Goal: Navigation & Orientation: Find specific page/section

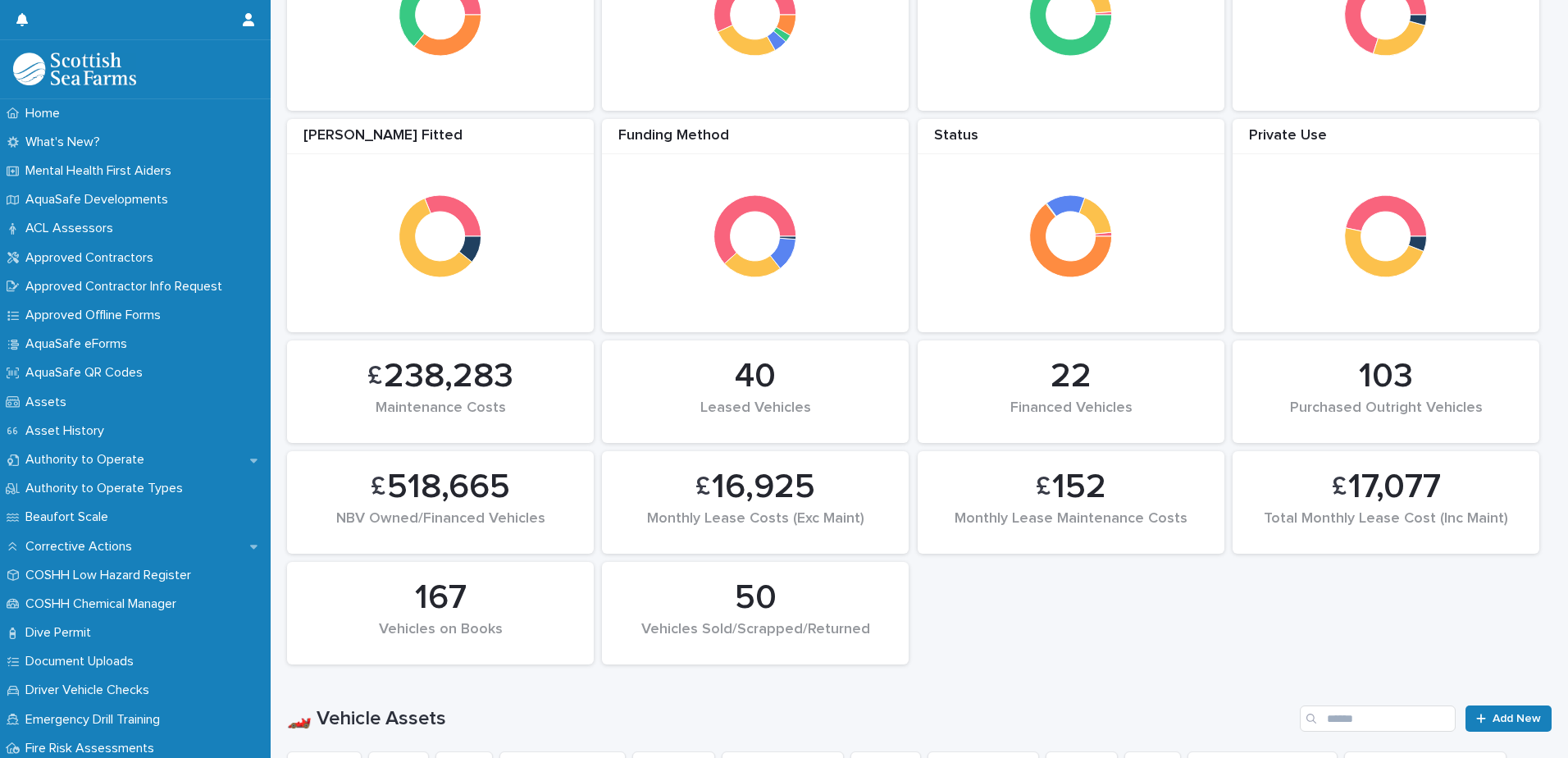
scroll to position [410, 0]
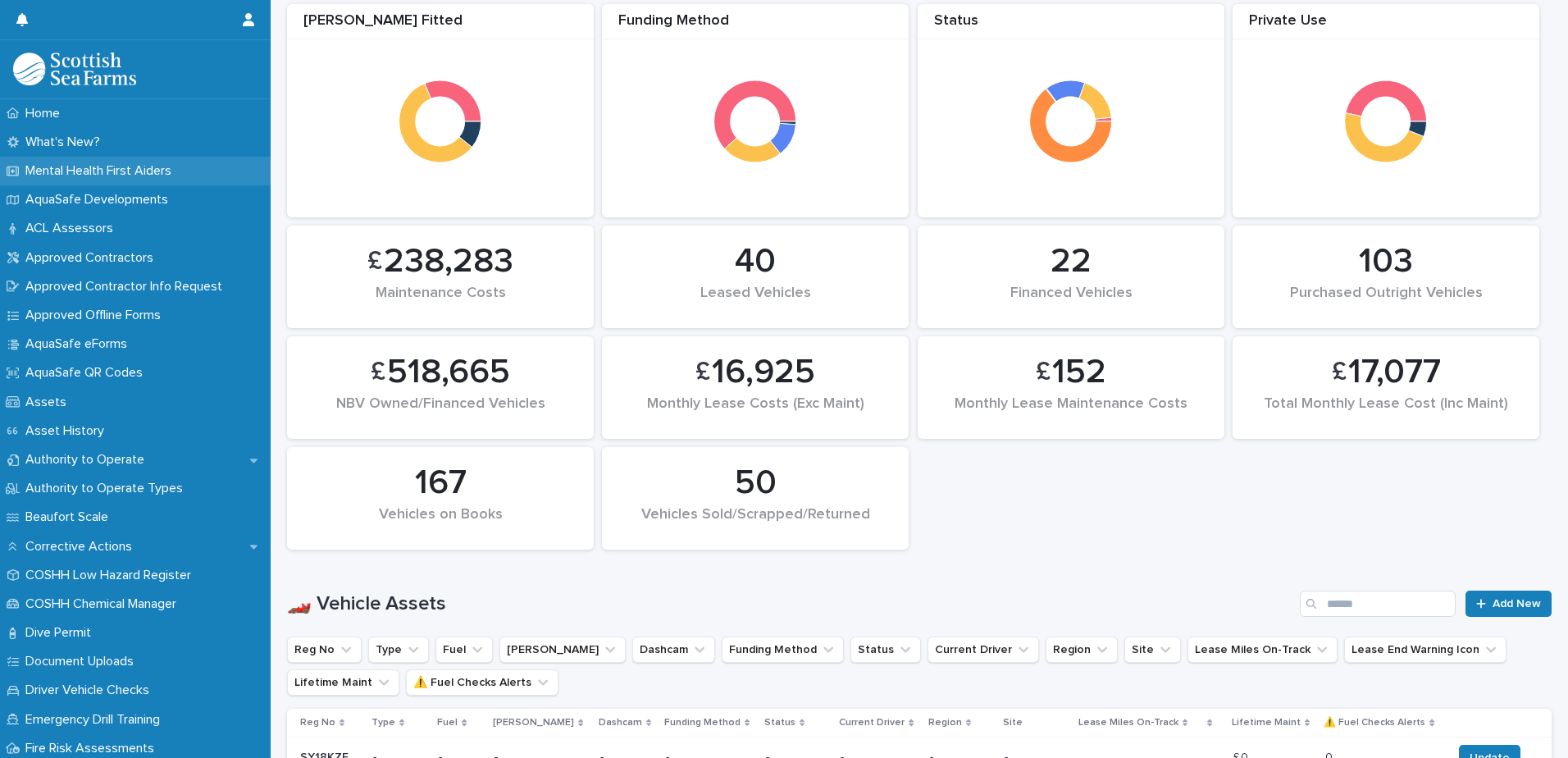
click at [177, 171] on p "Mental Health First Aiders" at bounding box center [102, 171] width 166 height 15
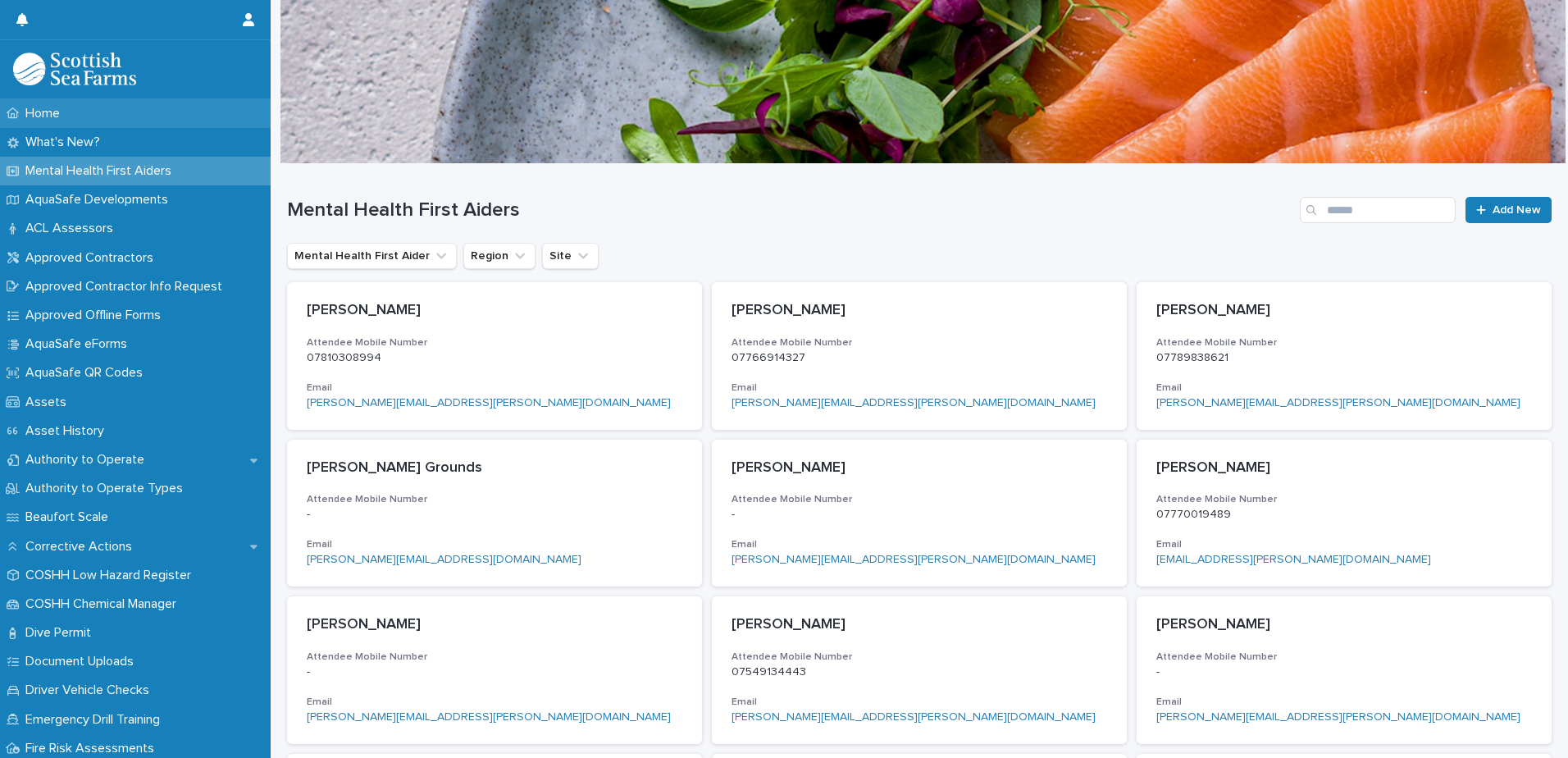
click at [68, 112] on p "Home" at bounding box center [46, 112] width 54 height 15
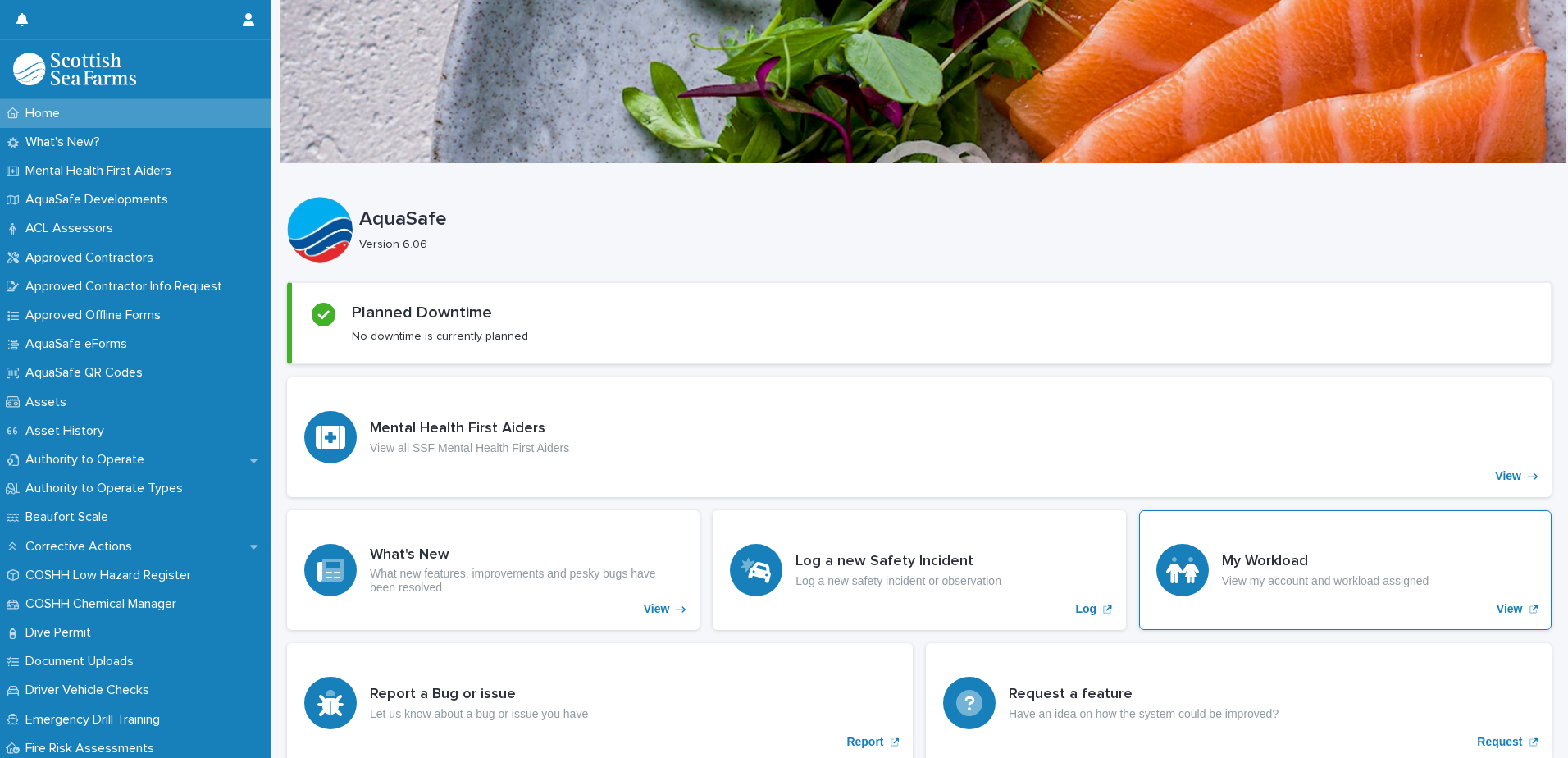
scroll to position [246, 0]
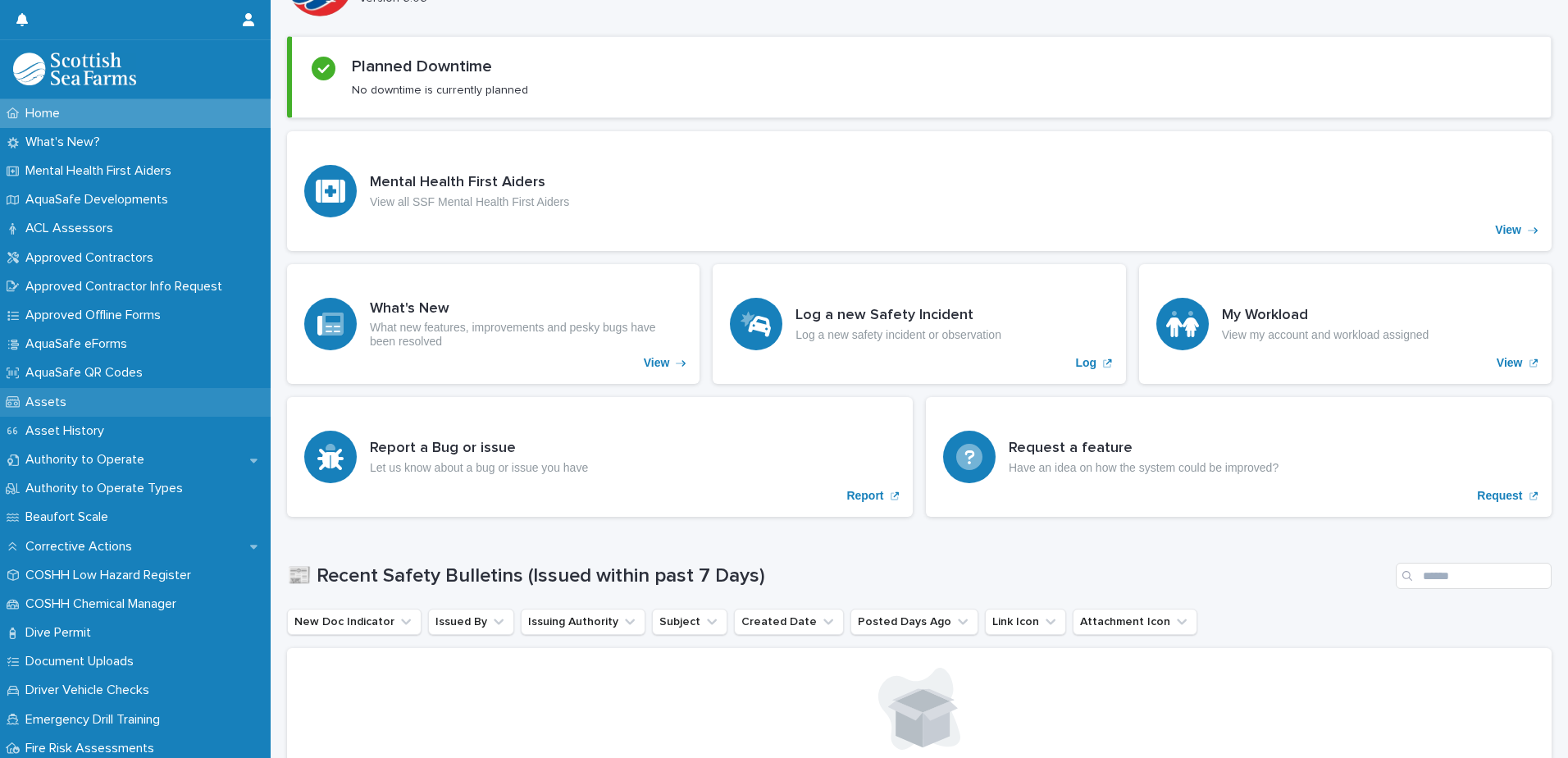
click at [88, 397] on div "Assets" at bounding box center [135, 402] width 271 height 29
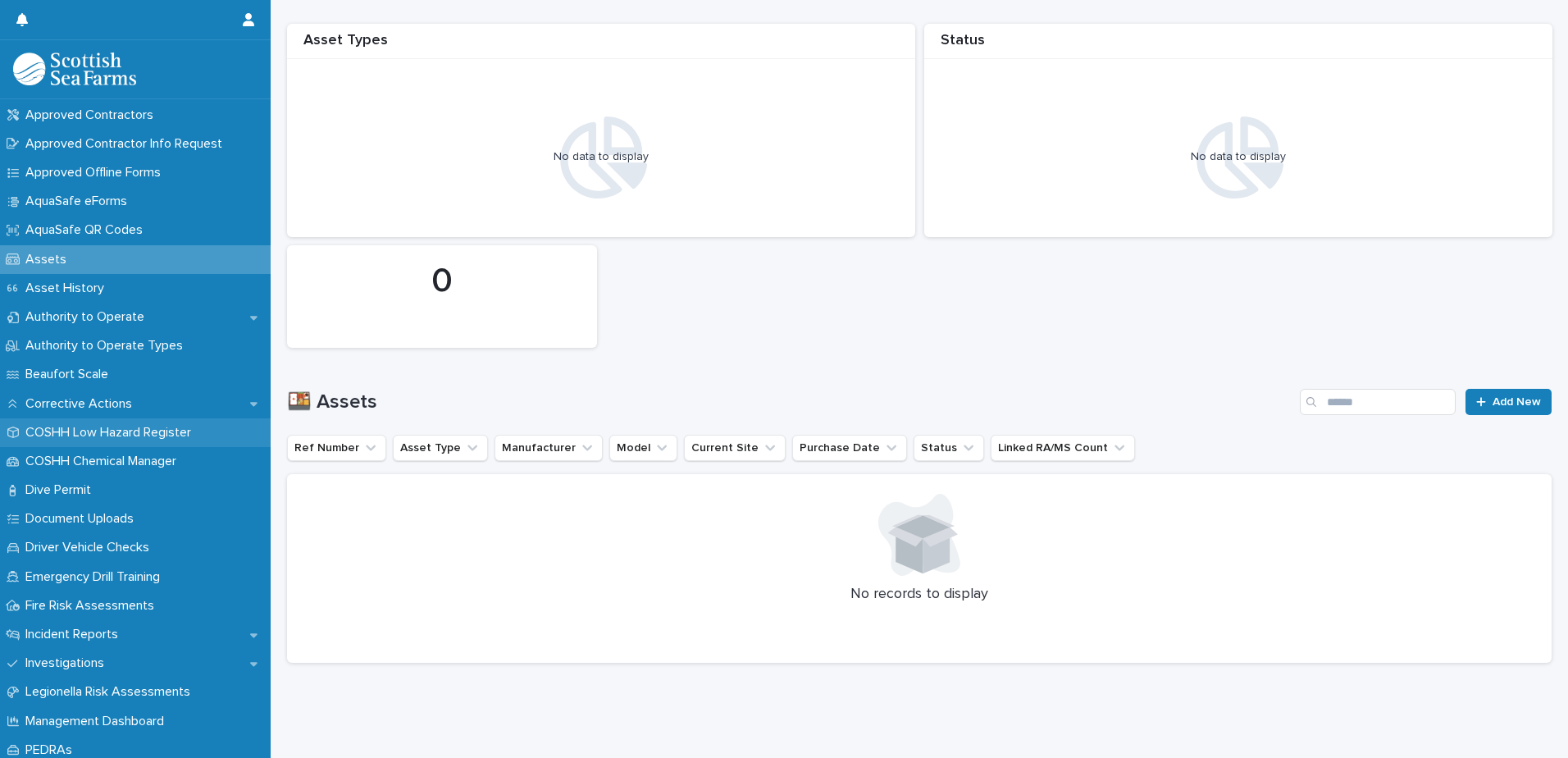
scroll to position [164, 0]
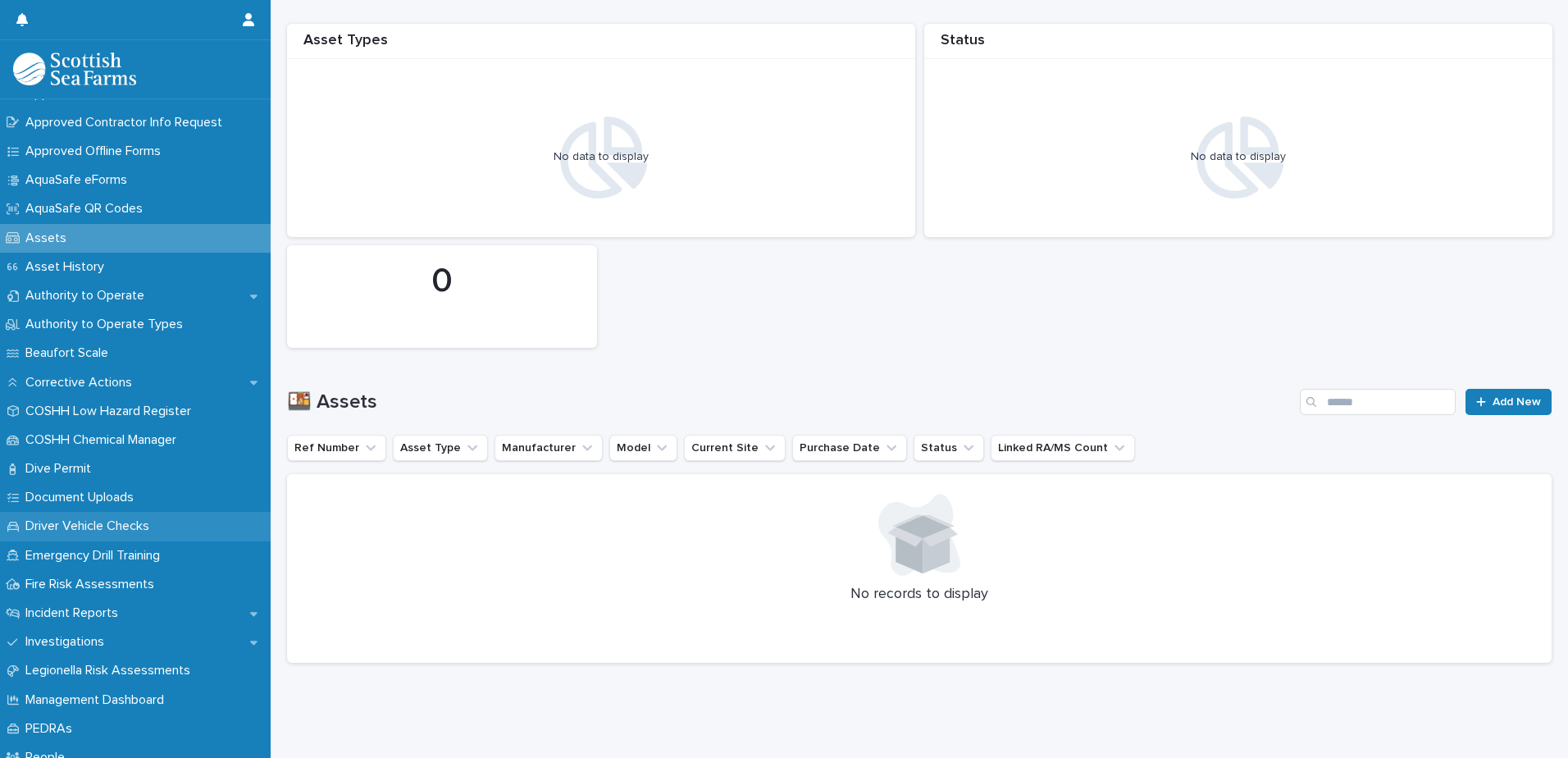
click at [86, 519] on p "Driver Vehicle Checks" at bounding box center [90, 525] width 144 height 15
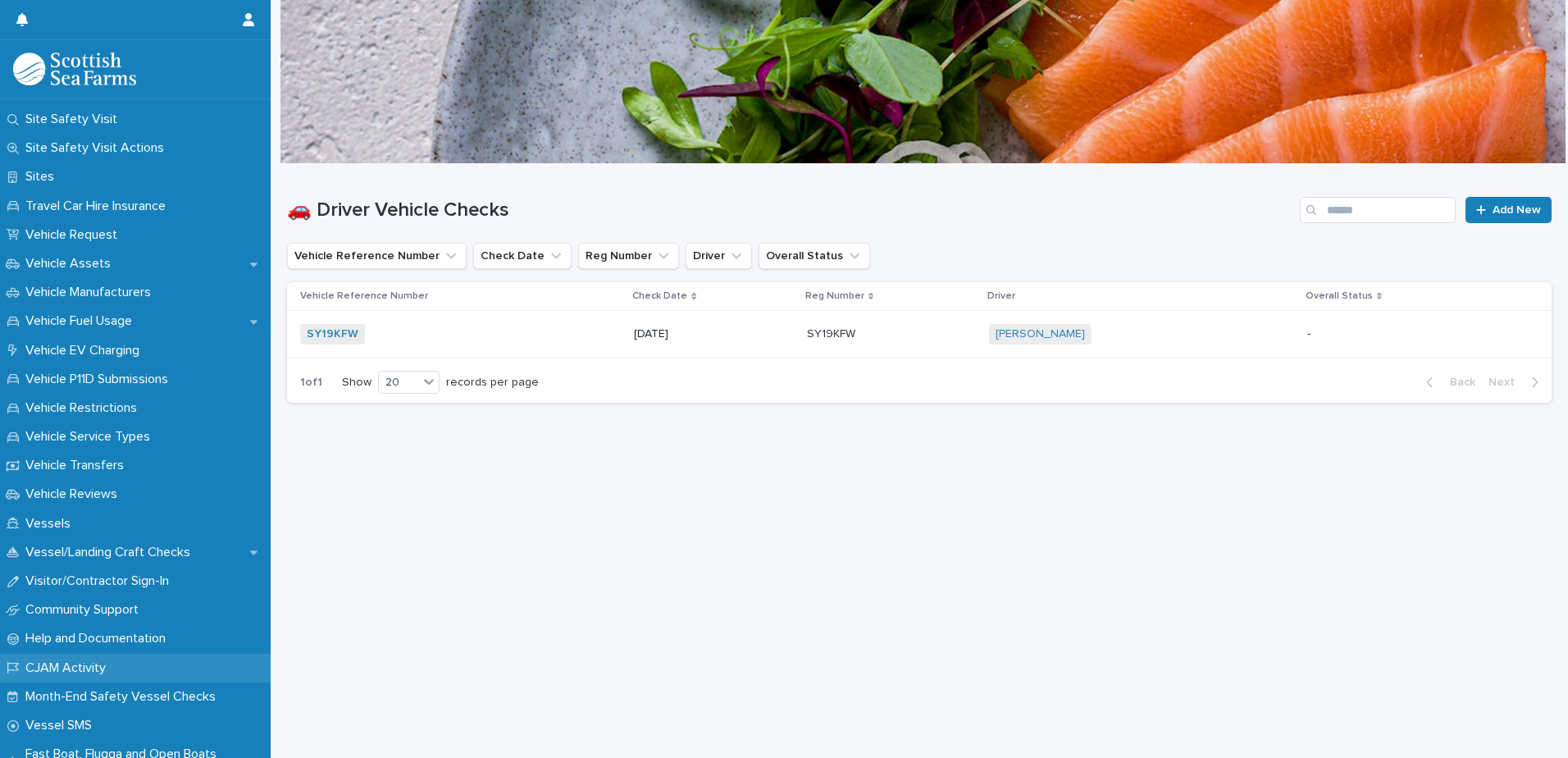
scroll to position [1148, 0]
